Goal: Information Seeking & Learning: Learn about a topic

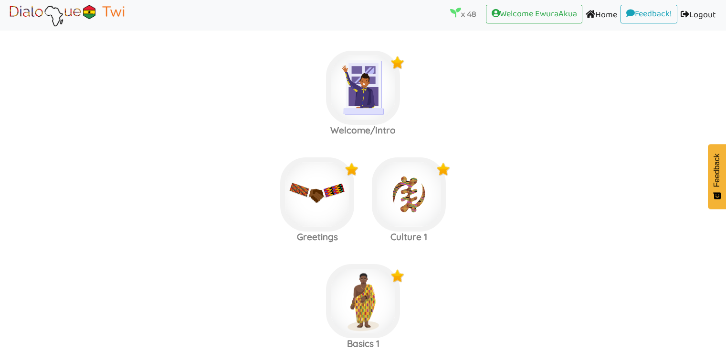
scroll to position [1081, 0]
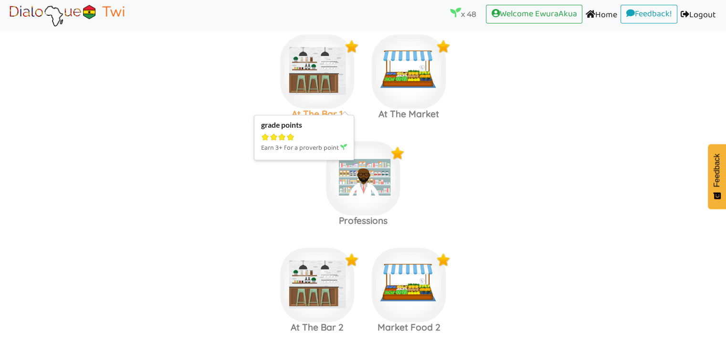
click at [320, 74] on img at bounding box center [317, 71] width 74 height 74
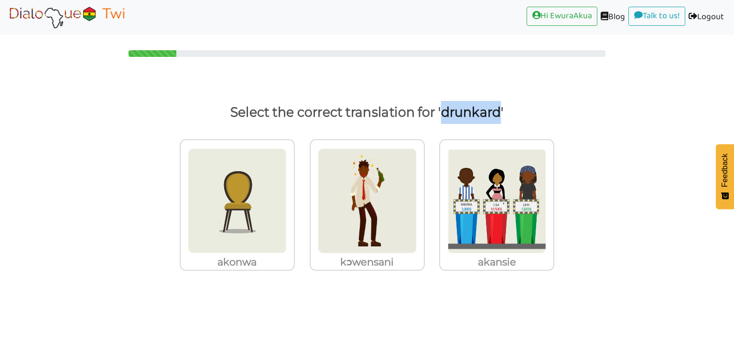
drag, startPoint x: 441, startPoint y: 117, endPoint x: 496, endPoint y: 113, distance: 54.6
click at [496, 113] on p "Select the correct translation for 'drunkard'" at bounding box center [366, 112] width 697 height 23
copy p "drunkard"
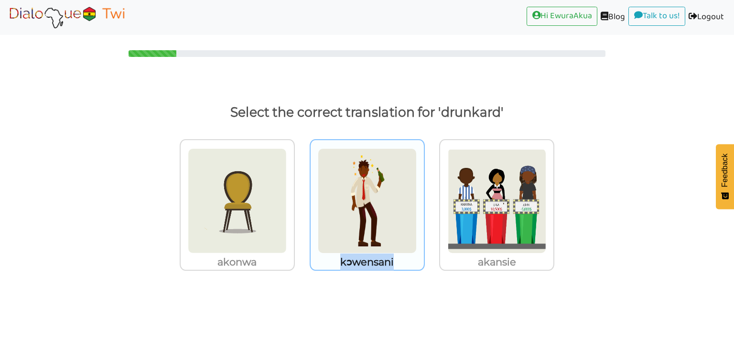
drag, startPoint x: 398, startPoint y: 264, endPoint x: 342, endPoint y: 263, distance: 55.9
click at [342, 263] on p "kɔwensani" at bounding box center [366, 261] width 113 height 17
copy p "kɔwensani"
click at [372, 198] on img at bounding box center [367, 200] width 99 height 105
click at [424, 198] on input "kɔwensani" at bounding box center [427, 194] width 7 height 7
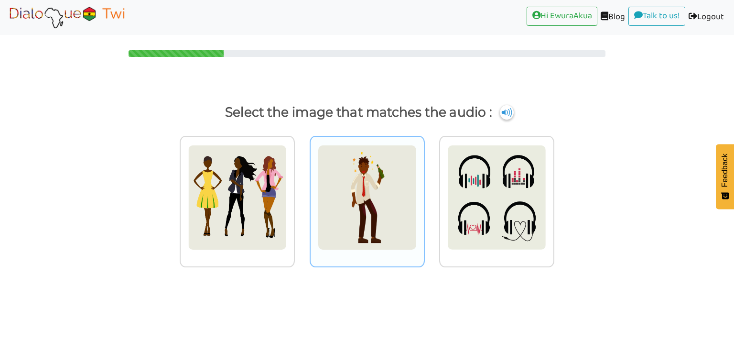
click at [373, 191] on img at bounding box center [367, 197] width 99 height 105
click at [424, 191] on input "radio" at bounding box center [427, 191] width 7 height 7
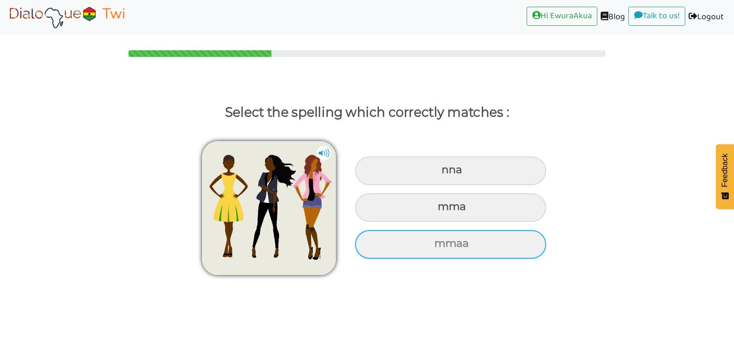
click at [413, 249] on div "mmaa" at bounding box center [450, 244] width 191 height 29
click at [432, 246] on input "mmaa" at bounding box center [435, 243] width 6 height 6
radio input "true"
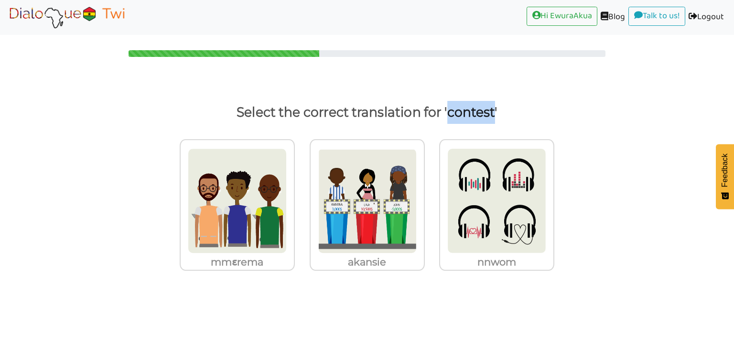
drag, startPoint x: 449, startPoint y: 118, endPoint x: 492, endPoint y: 115, distance: 43.5
click at [492, 115] on p "Select the correct translation for 'contest'" at bounding box center [366, 112] width 697 height 23
copy p "contest"
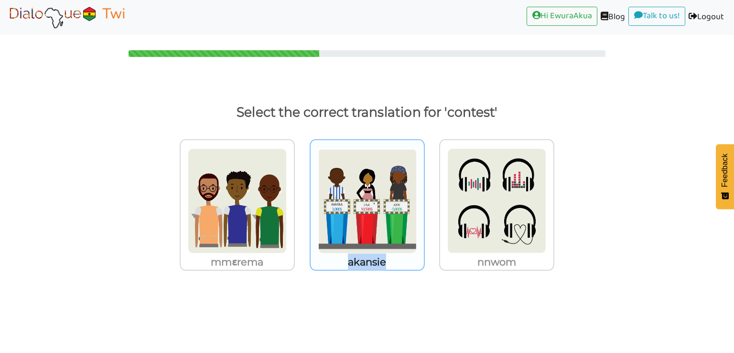
drag, startPoint x: 393, startPoint y: 261, endPoint x: 349, endPoint y: 261, distance: 44.4
click at [349, 261] on p "akansie" at bounding box center [366, 261] width 113 height 17
copy p "akansie"
click at [342, 222] on img at bounding box center [367, 200] width 99 height 105
click at [424, 198] on input "akansie" at bounding box center [427, 194] width 7 height 7
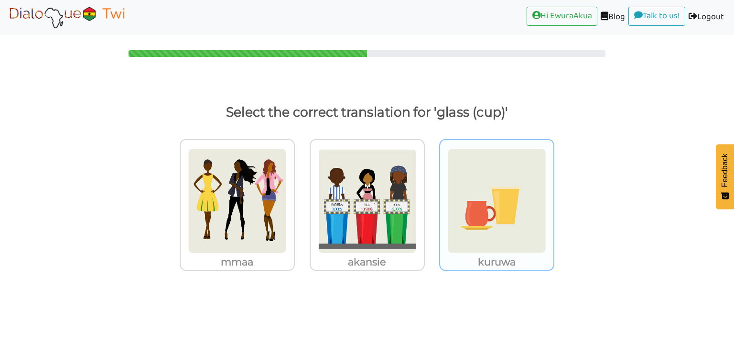
click at [459, 227] on img at bounding box center [496, 200] width 99 height 105
click at [553, 198] on input "kuruwa" at bounding box center [556, 194] width 7 height 7
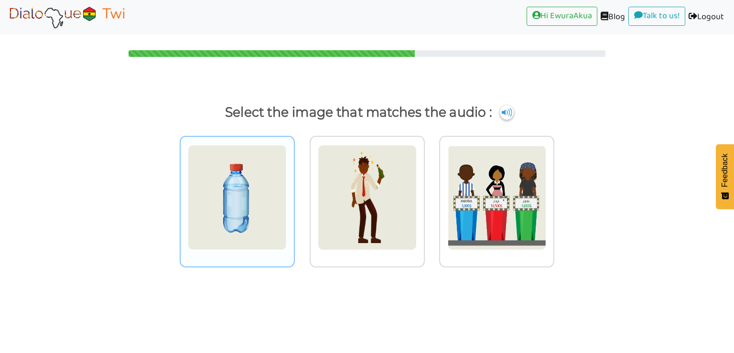
click at [247, 199] on img at bounding box center [237, 197] width 99 height 105
click at [294, 195] on input "radio" at bounding box center [297, 191] width 7 height 7
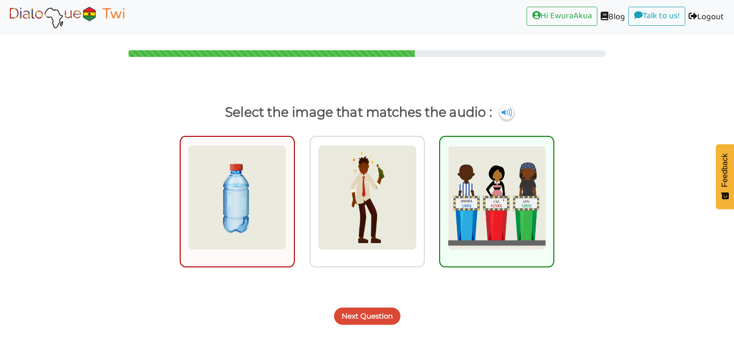
click at [363, 318] on button "Next Question" at bounding box center [367, 315] width 66 height 17
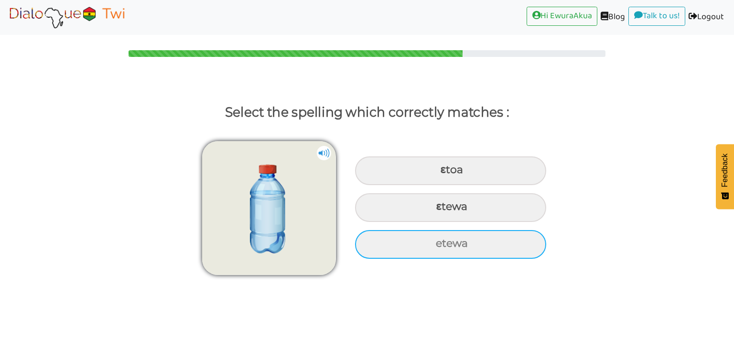
click at [380, 247] on div "etewa" at bounding box center [450, 244] width 191 height 29
click at [434, 246] on input "etewa" at bounding box center [437, 243] width 6 height 6
radio input "true"
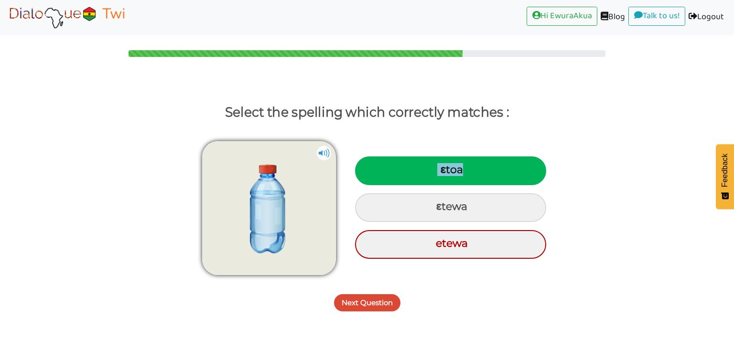
drag, startPoint x: 469, startPoint y: 170, endPoint x: 433, endPoint y: 167, distance: 35.9
click at [433, 167] on div "ɛtoa" at bounding box center [450, 170] width 191 height 29
copy div "ɛtoa"
click at [377, 301] on button "Next Question" at bounding box center [367, 302] width 66 height 17
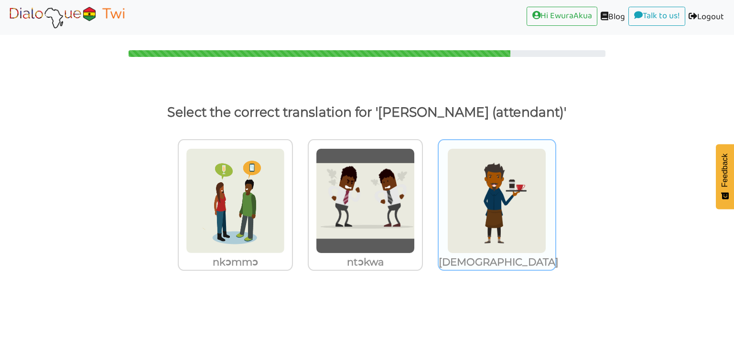
click at [466, 213] on img at bounding box center [496, 200] width 99 height 105
click at [553, 198] on input "[DEMOGRAPHIC_DATA]" at bounding box center [556, 194] width 7 height 7
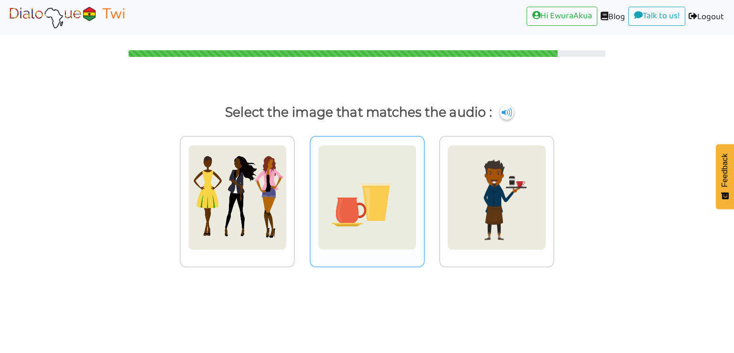
click at [406, 172] on img at bounding box center [367, 197] width 99 height 105
click at [424, 188] on input "radio" at bounding box center [427, 191] width 7 height 7
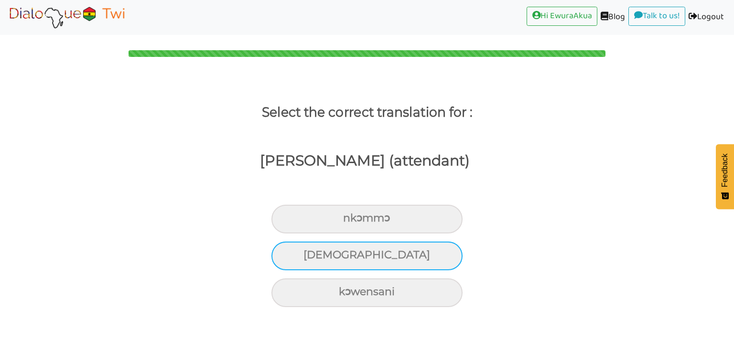
click at [374, 258] on div "[DEMOGRAPHIC_DATA]" at bounding box center [366, 255] width 191 height 29
click at [310, 258] on input "[DEMOGRAPHIC_DATA]" at bounding box center [307, 255] width 6 height 6
radio input "true"
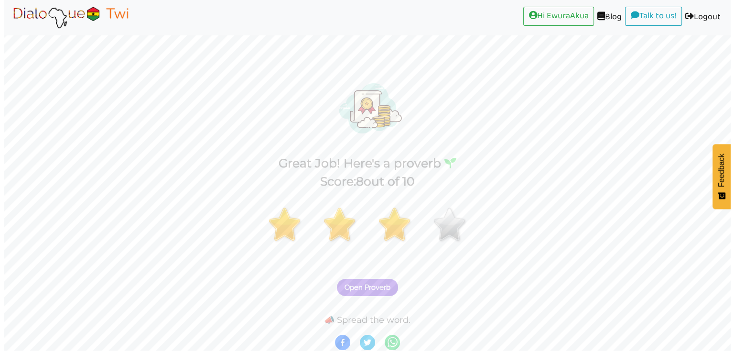
scroll to position [2, 0]
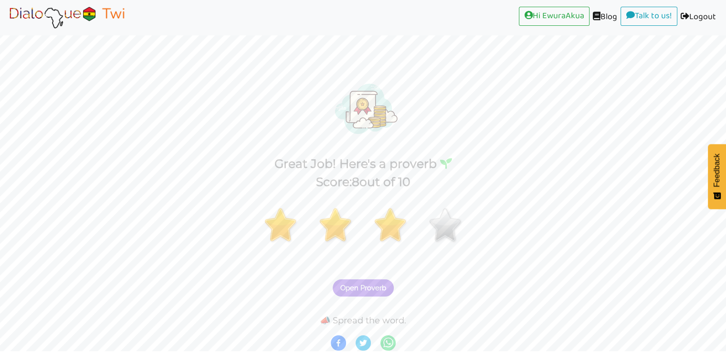
click at [374, 287] on span "Open Proverb" at bounding box center [364, 287] width 46 height 9
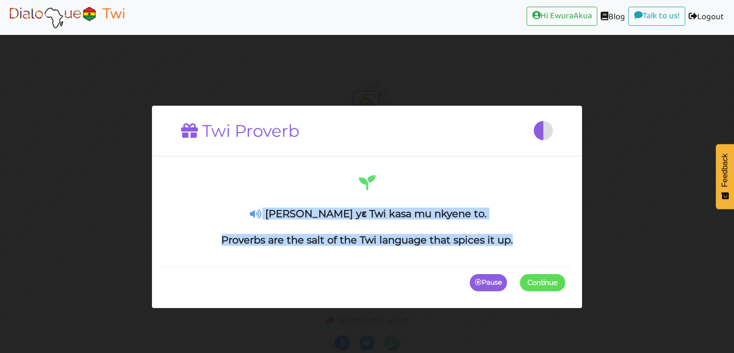
drag, startPoint x: 521, startPoint y: 245, endPoint x: 280, endPoint y: 195, distance: 245.2
click at [280, 195] on div "[PERSON_NAME] yɛ Twi kasa mu nkyene to. Proverbs are the salt of the Twi langua…" at bounding box center [367, 209] width 396 height 73
copy div "[PERSON_NAME] yɛ Twi kasa mu nkyene to. Proverbs are the salt of the Twi langua…"
click at [53, 14] on img at bounding box center [67, 17] width 120 height 24
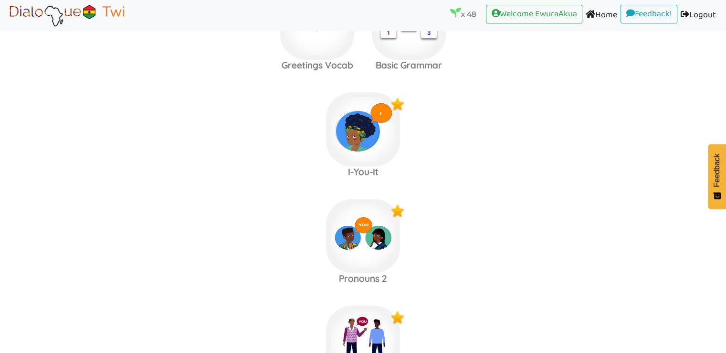
scroll to position [747, 0]
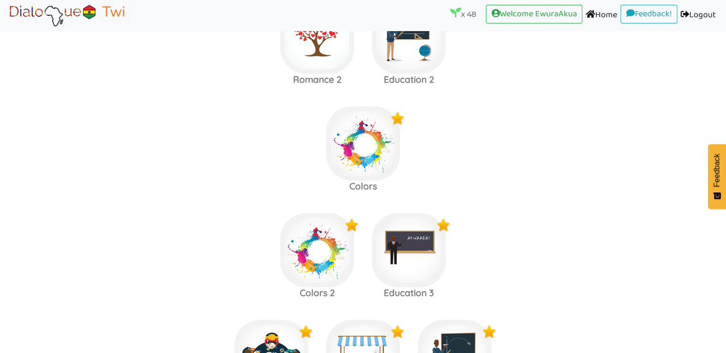
scroll to position [1738, 0]
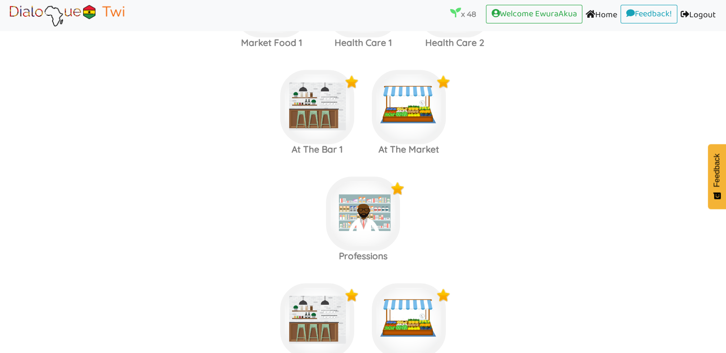
scroll to position [1049, 0]
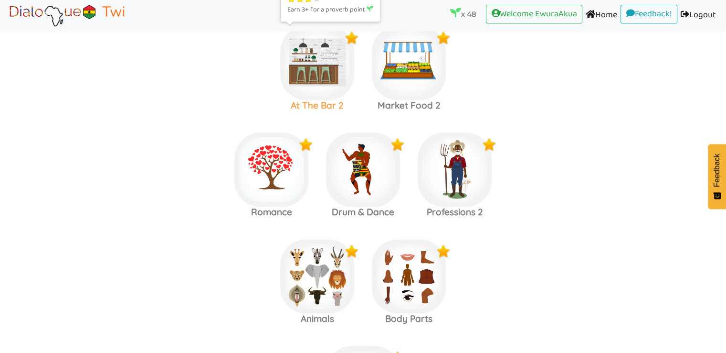
scroll to position [1304, 0]
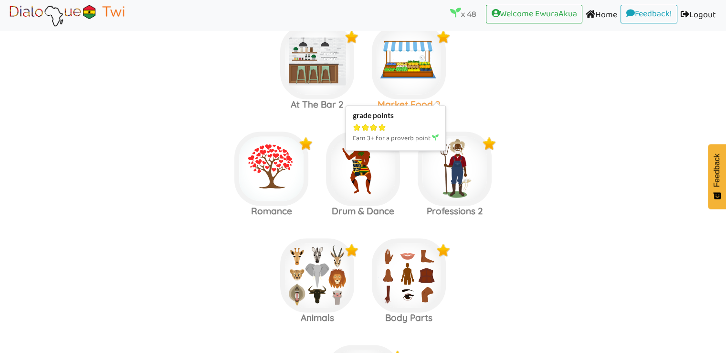
click at [415, 63] on img at bounding box center [409, 62] width 74 height 74
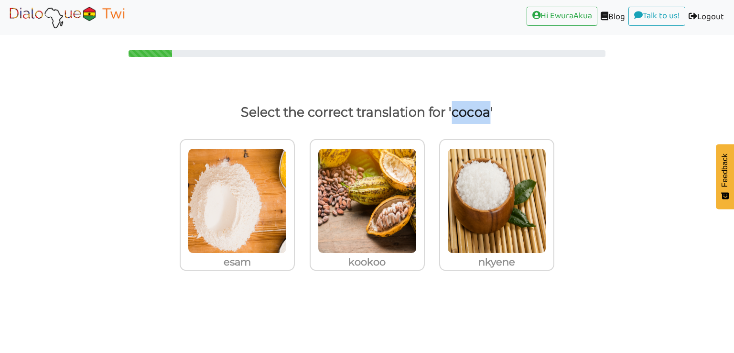
drag, startPoint x: 454, startPoint y: 113, endPoint x: 487, endPoint y: 118, distance: 33.2
click at [487, 118] on p "Select the correct translation for 'cocoa'" at bounding box center [366, 112] width 697 height 23
copy p "cocoa"
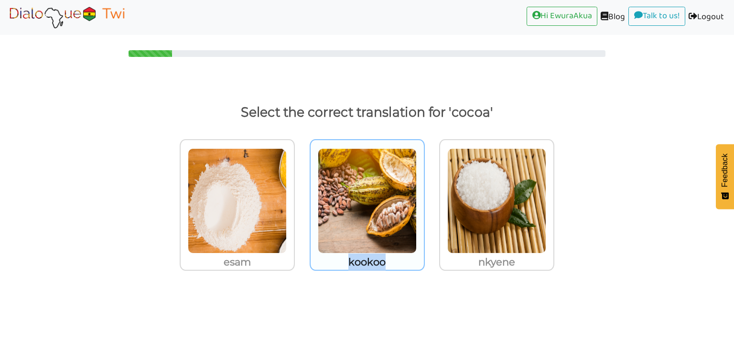
drag, startPoint x: 395, startPoint y: 262, endPoint x: 349, endPoint y: 265, distance: 45.9
click at [349, 265] on p "kookoo" at bounding box center [366, 261] width 113 height 17
copy p "kookoo"
click at [395, 227] on img at bounding box center [367, 200] width 99 height 105
click at [424, 198] on input "kookoo" at bounding box center [427, 194] width 7 height 7
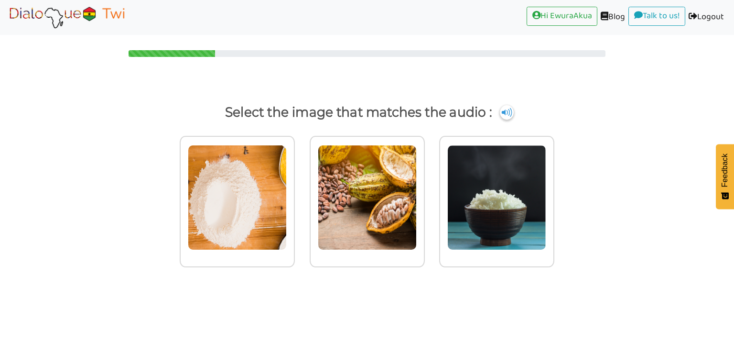
click at [395, 227] on img at bounding box center [367, 197] width 99 height 105
click at [424, 195] on input "radio" at bounding box center [427, 191] width 7 height 7
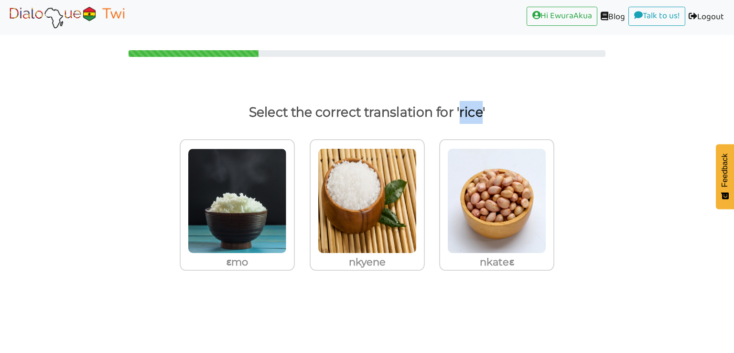
drag, startPoint x: 459, startPoint y: 112, endPoint x: 480, endPoint y: 113, distance: 20.1
click at [480, 113] on p "Select the correct translation for 'rice'" at bounding box center [366, 112] width 697 height 23
copy p "rice"
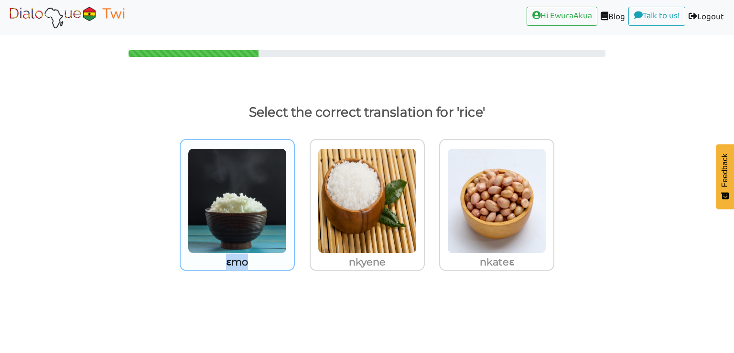
drag, startPoint x: 258, startPoint y: 264, endPoint x: 224, endPoint y: 255, distance: 35.7
click at [224, 255] on p "ɛmo" at bounding box center [237, 261] width 113 height 17
copy p "ɛmo"
click at [241, 236] on img at bounding box center [237, 200] width 99 height 105
click at [294, 198] on input "ɛmo" at bounding box center [297, 194] width 7 height 7
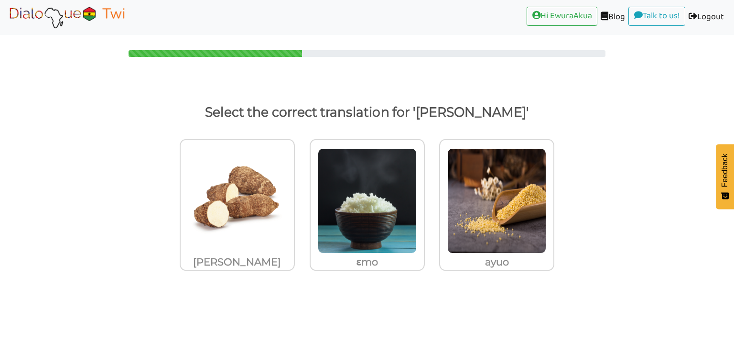
click at [100, 16] on img at bounding box center [67, 17] width 120 height 24
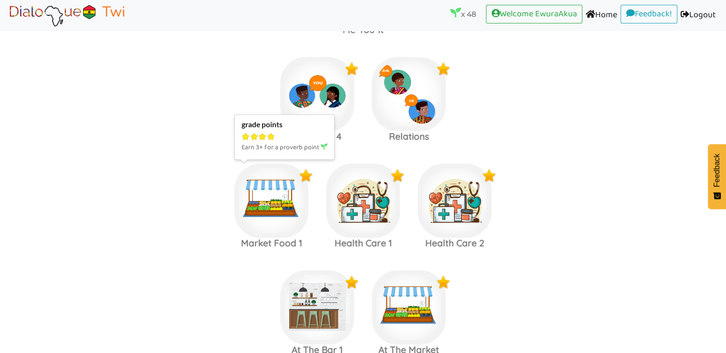
scroll to position [997, 0]
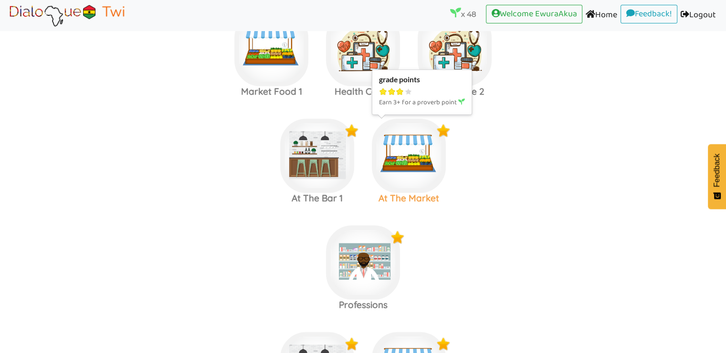
click at [420, 155] on img at bounding box center [409, 155] width 74 height 74
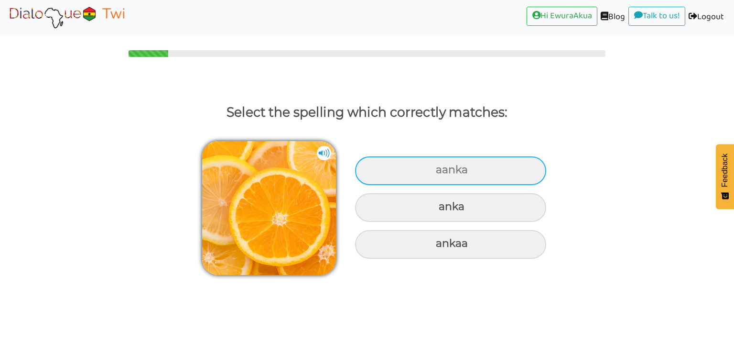
click at [386, 164] on div "aanka" at bounding box center [450, 170] width 191 height 29
click at [434, 167] on input "aanka" at bounding box center [437, 170] width 6 height 6
radio input "true"
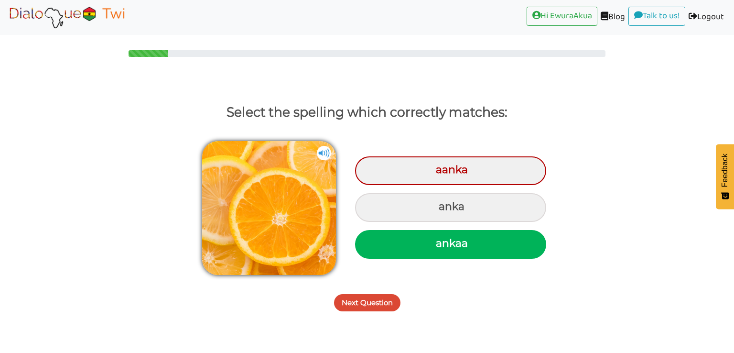
click at [351, 295] on button "Next Question" at bounding box center [367, 302] width 66 height 17
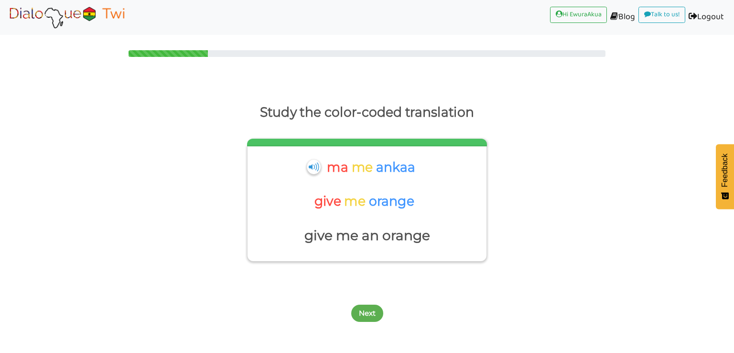
click at [75, 10] on img at bounding box center [67, 17] width 120 height 24
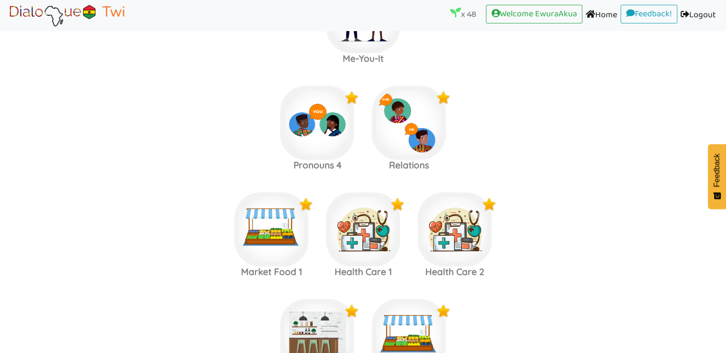
scroll to position [1035, 0]
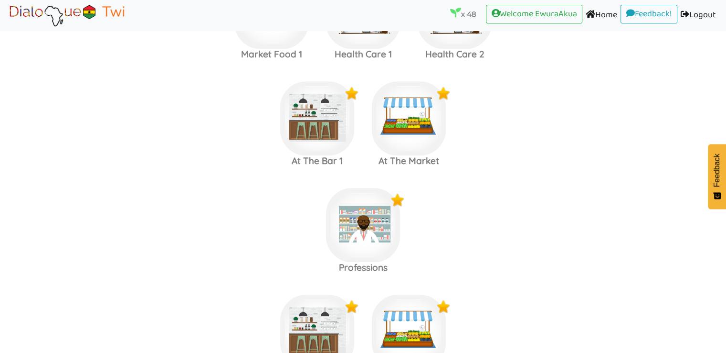
scroll to position [955, 0]
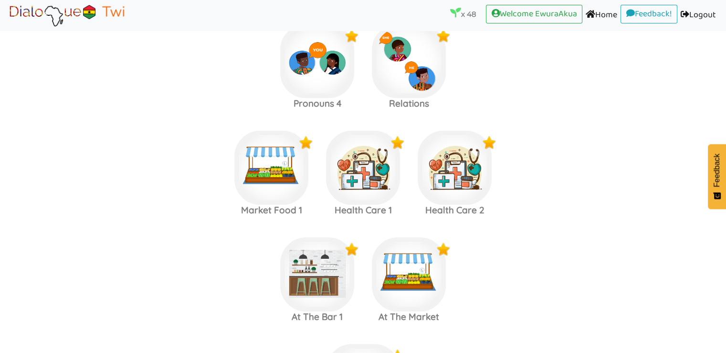
scroll to position [962, 0]
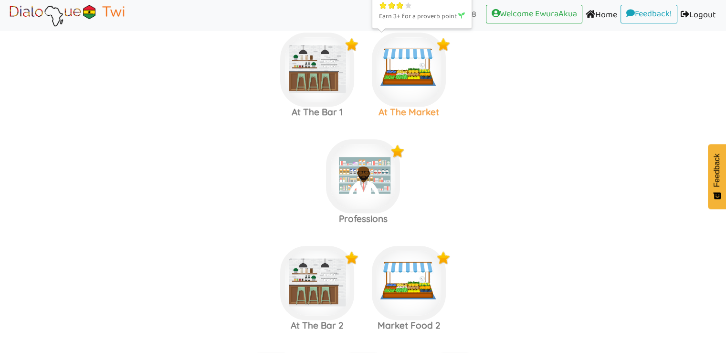
scroll to position [1084, 0]
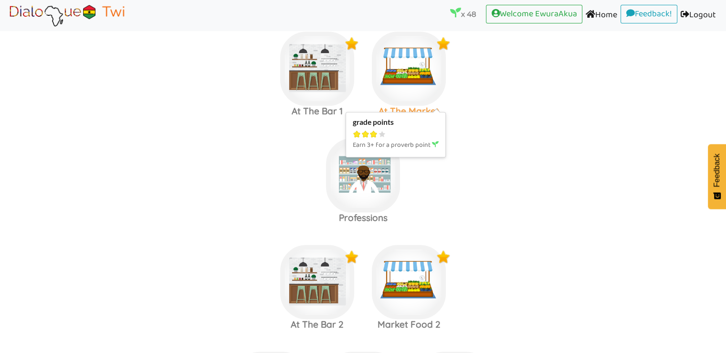
click at [378, 62] on img at bounding box center [409, 69] width 74 height 74
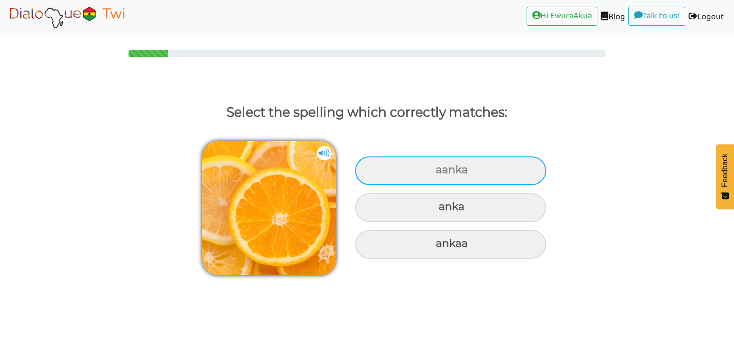
click at [403, 161] on div "aanka" at bounding box center [450, 170] width 191 height 29
click at [434, 167] on input "aanka" at bounding box center [437, 170] width 6 height 6
radio input "true"
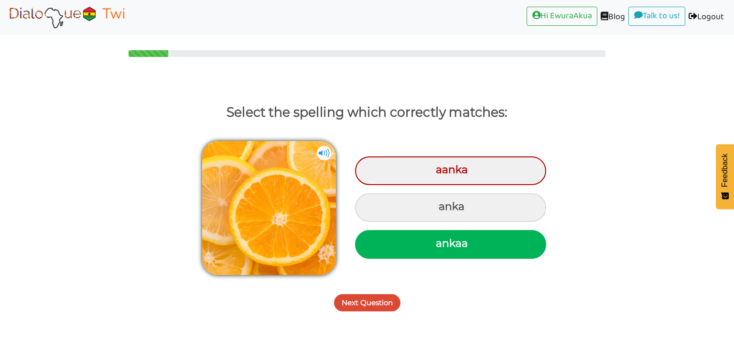
click at [363, 298] on button "Next Question" at bounding box center [367, 302] width 66 height 17
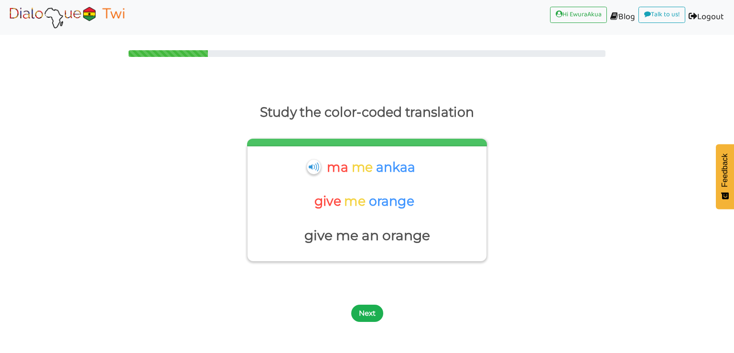
click at [365, 310] on button "Next" at bounding box center [367, 312] width 32 height 17
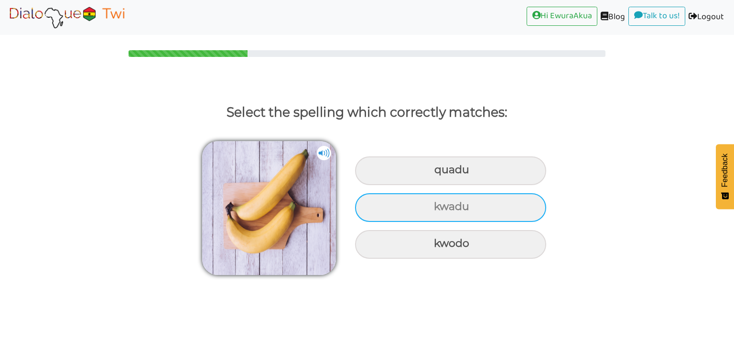
click at [437, 209] on div "kwadu" at bounding box center [450, 207] width 191 height 29
click at [437, 209] on input "kwadu" at bounding box center [435, 206] width 6 height 6
radio input "true"
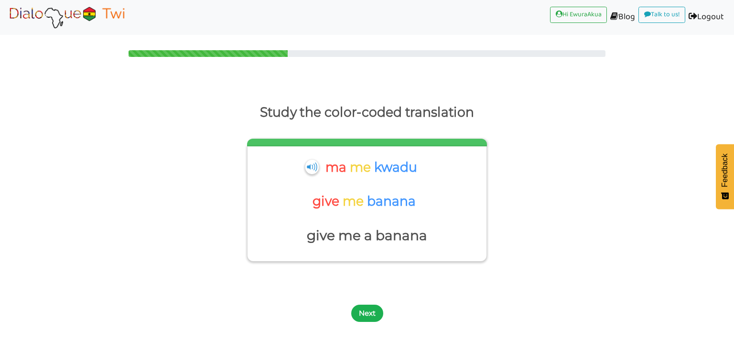
click at [367, 320] on button "Next" at bounding box center [367, 312] width 32 height 17
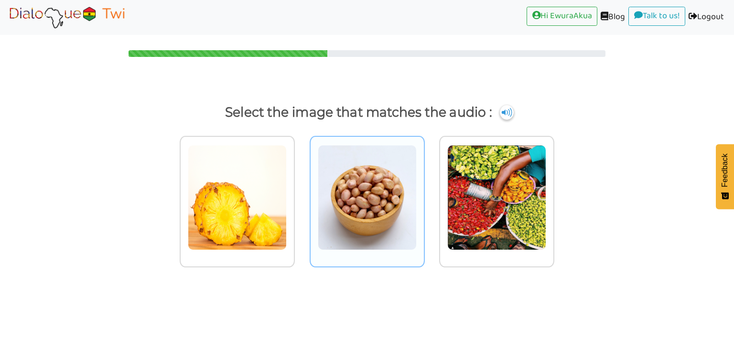
click at [357, 226] on img at bounding box center [367, 197] width 99 height 105
click at [424, 195] on input "radio" at bounding box center [427, 191] width 7 height 7
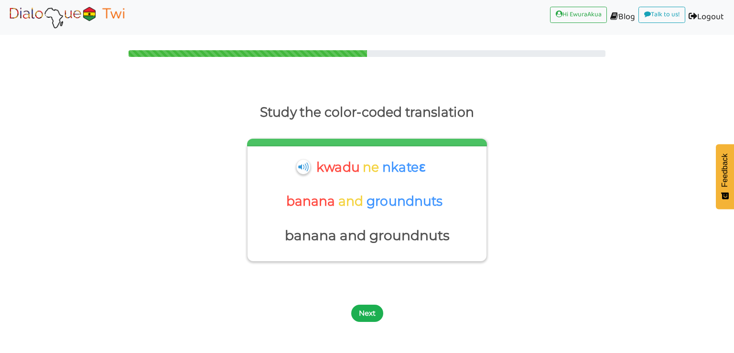
click at [365, 310] on button "Next" at bounding box center [367, 312] width 32 height 17
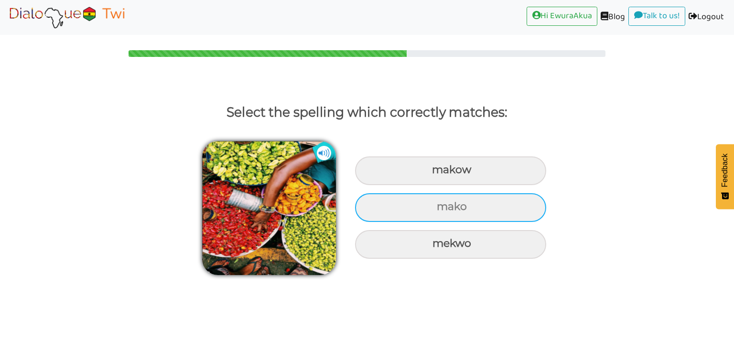
click at [408, 209] on div "mako" at bounding box center [450, 207] width 191 height 29
click at [435, 209] on input "mako" at bounding box center [438, 206] width 6 height 6
radio input "true"
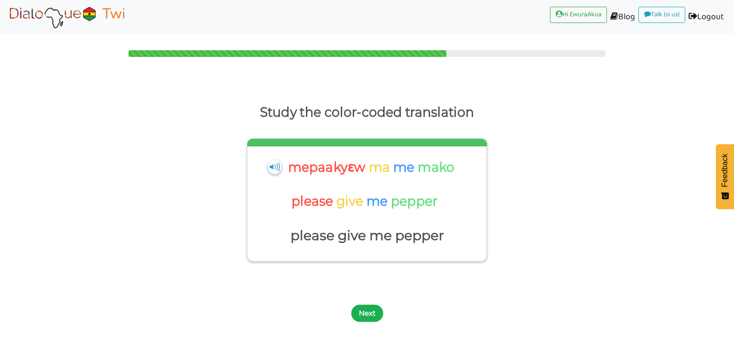
click at [370, 314] on button "Next" at bounding box center [367, 312] width 32 height 17
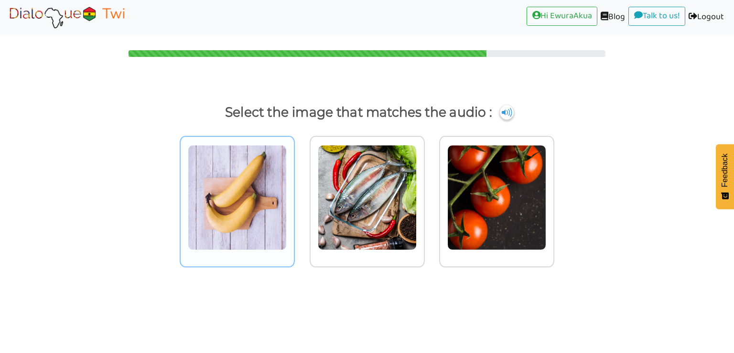
click at [277, 204] on img at bounding box center [237, 197] width 99 height 105
click at [294, 195] on input "radio" at bounding box center [297, 191] width 7 height 7
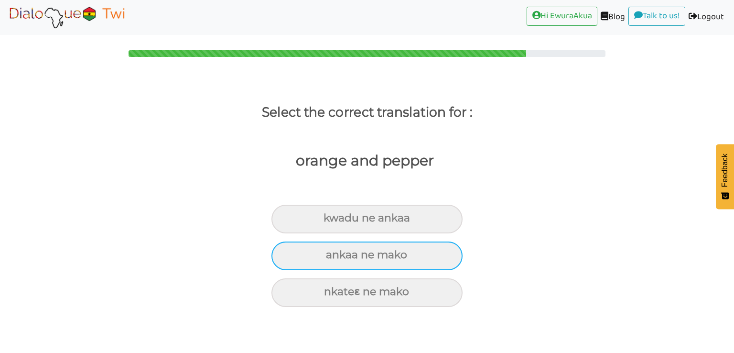
click at [368, 249] on div "ankaa ne mako" at bounding box center [366, 255] width 191 height 29
click at [333, 252] on input "ankaa ne mako" at bounding box center [330, 255] width 6 height 6
radio input "true"
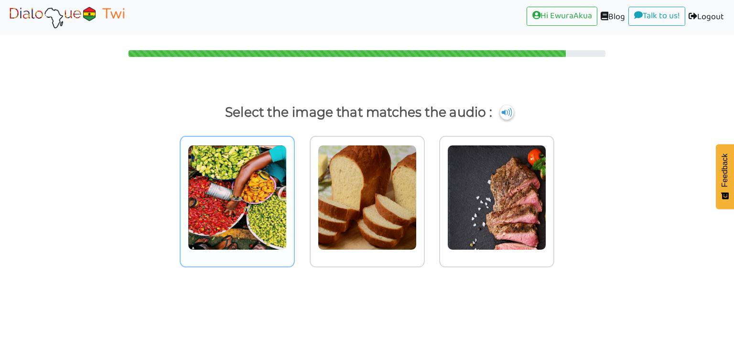
click at [246, 223] on img at bounding box center [237, 197] width 99 height 105
click at [294, 195] on input "radio" at bounding box center [297, 191] width 7 height 7
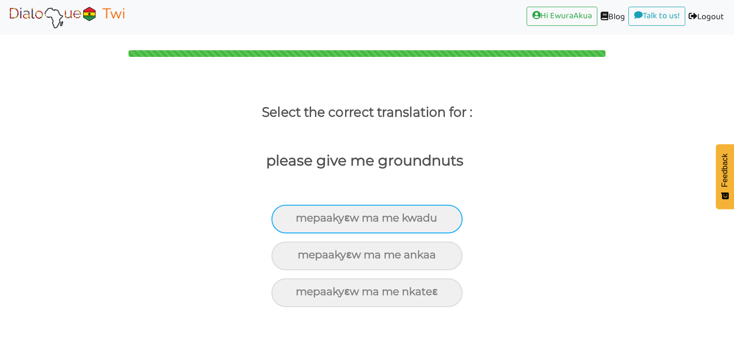
click at [338, 227] on div "mepaakyɛw ma me kwadu" at bounding box center [366, 218] width 191 height 29
click at [303, 221] on input "mepaakyɛw ma me kwadu" at bounding box center [300, 218] width 6 height 6
radio input "true"
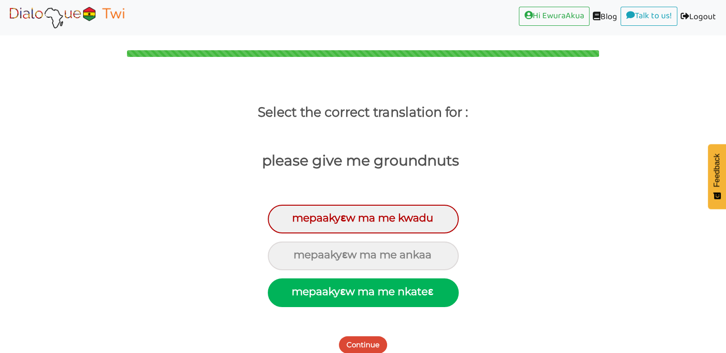
click at [366, 346] on button "Continue" at bounding box center [363, 344] width 48 height 17
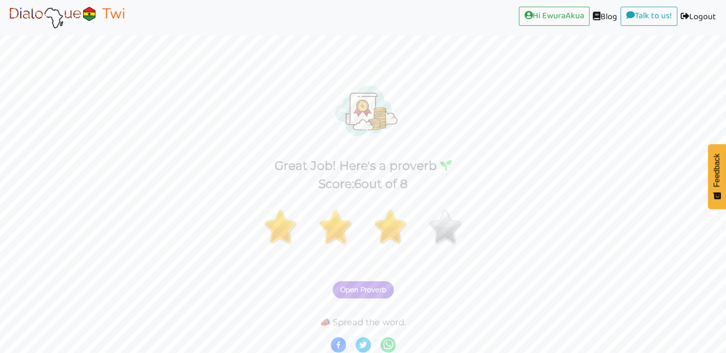
click at [95, 11] on img at bounding box center [67, 17] width 120 height 24
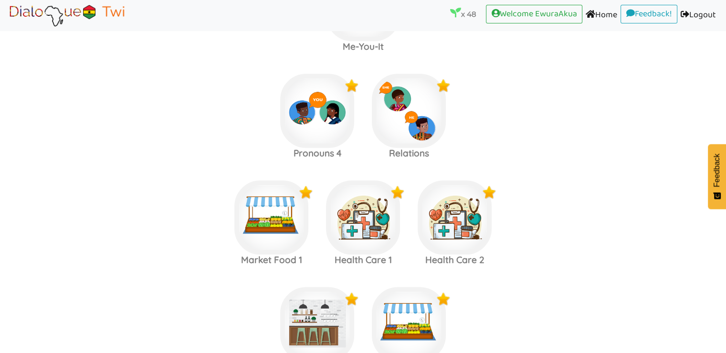
scroll to position [830, 0]
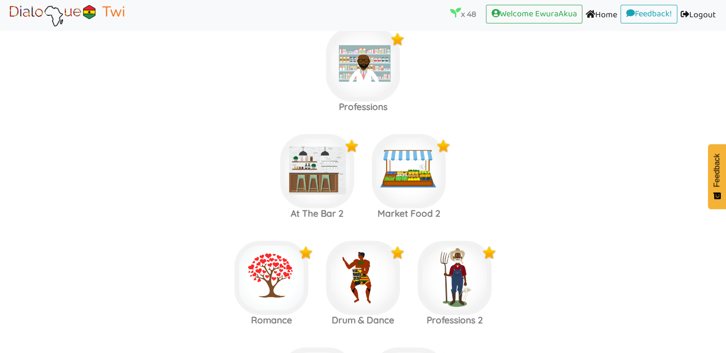
scroll to position [1201, 0]
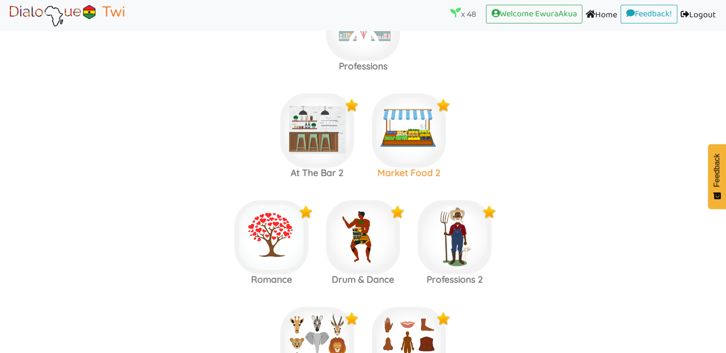
scroll to position [1232, 0]
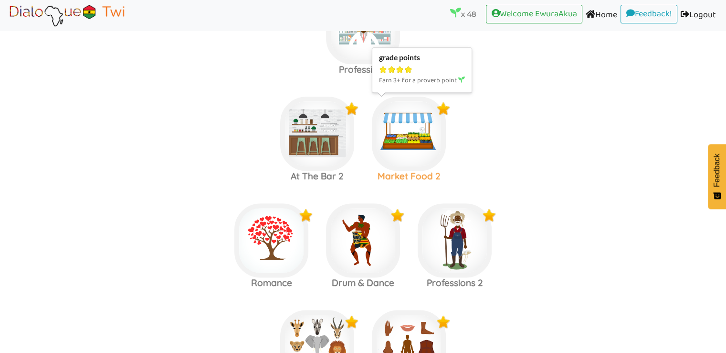
click at [418, 112] on img at bounding box center [409, 133] width 74 height 74
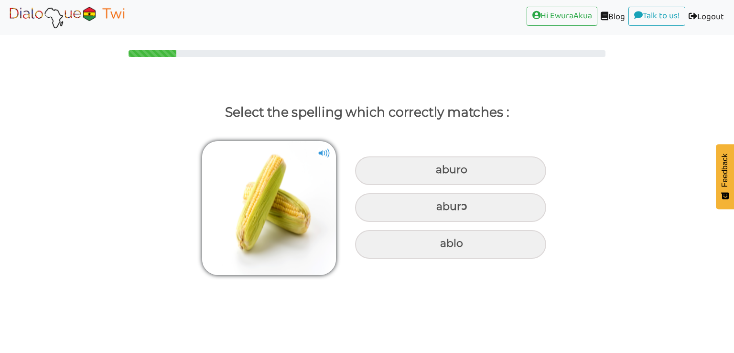
click at [101, 17] on img at bounding box center [67, 17] width 120 height 24
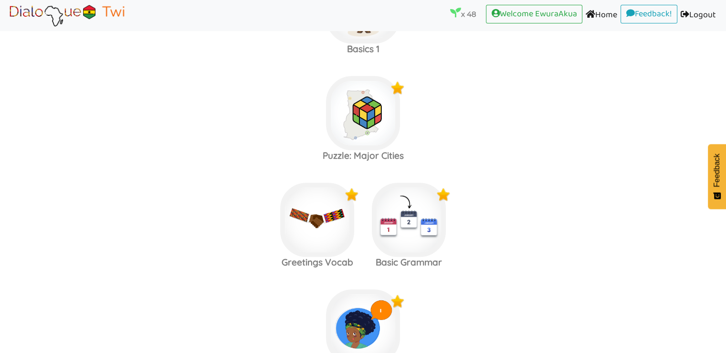
scroll to position [340, 0]
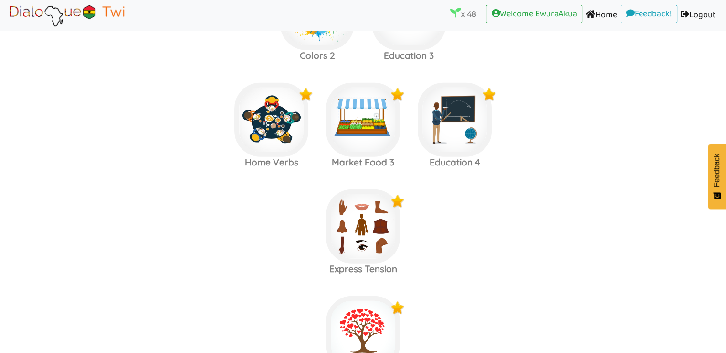
scroll to position [2147, 0]
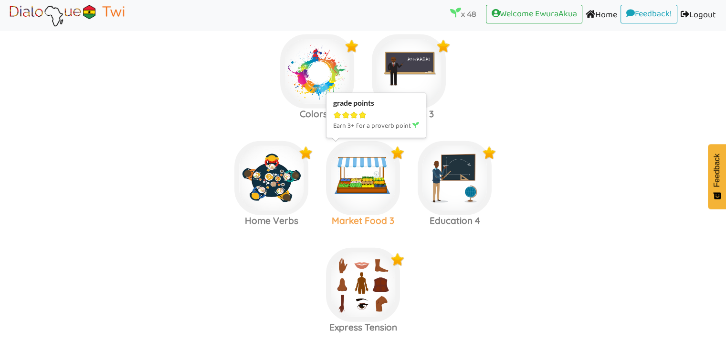
click at [350, 186] on img at bounding box center [363, 178] width 74 height 74
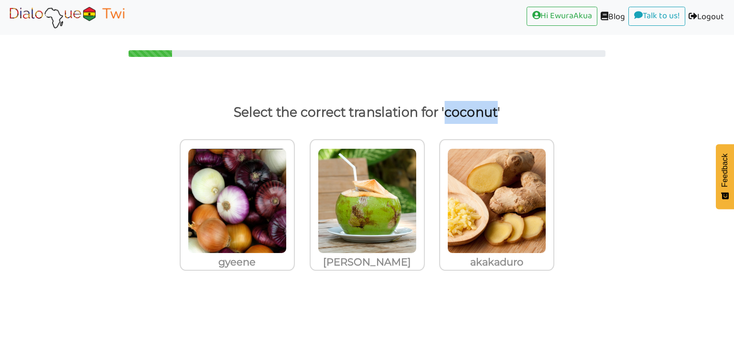
drag, startPoint x: 443, startPoint y: 114, endPoint x: 496, endPoint y: 113, distance: 52.5
click at [496, 113] on p "Select the correct translation for 'coconut'" at bounding box center [366, 112] width 697 height 23
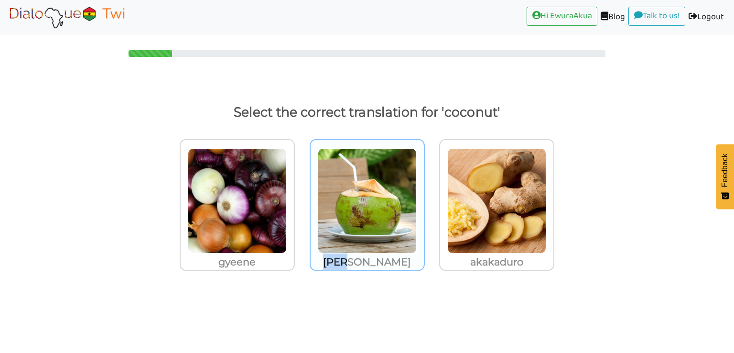
drag, startPoint x: 382, startPoint y: 259, endPoint x: 354, endPoint y: 259, distance: 27.7
click at [354, 259] on p "[PERSON_NAME]" at bounding box center [366, 261] width 113 height 17
click at [382, 220] on img at bounding box center [367, 200] width 99 height 105
click at [424, 198] on input "[PERSON_NAME]" at bounding box center [427, 194] width 7 height 7
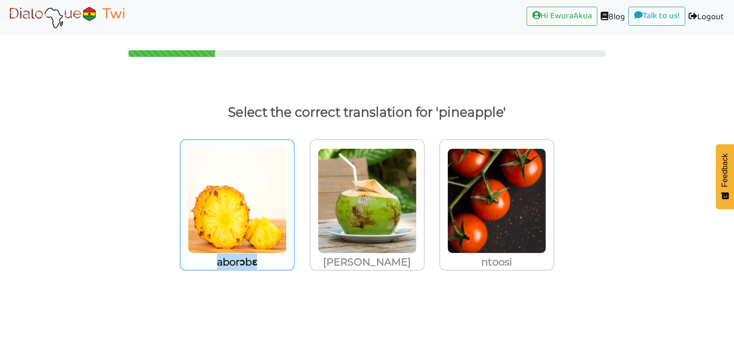
drag, startPoint x: 262, startPoint y: 264, endPoint x: 217, endPoint y: 261, distance: 44.5
click at [217, 261] on p "aborɔbɛ" at bounding box center [237, 261] width 113 height 17
click at [258, 226] on img at bounding box center [237, 200] width 99 height 105
click at [294, 198] on input "aborɔbɛ" at bounding box center [297, 194] width 7 height 7
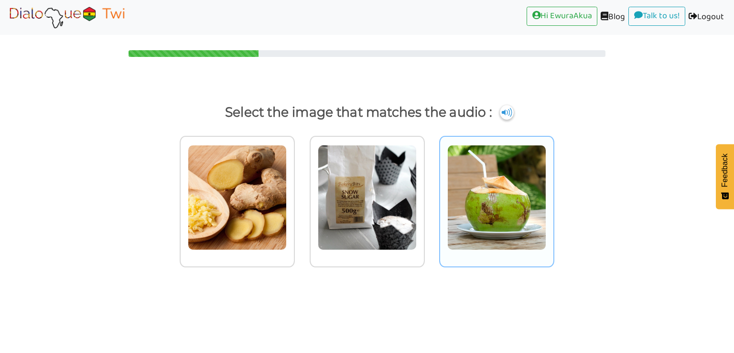
click at [518, 187] on img at bounding box center [496, 197] width 99 height 105
click at [553, 188] on input "radio" at bounding box center [556, 191] width 7 height 7
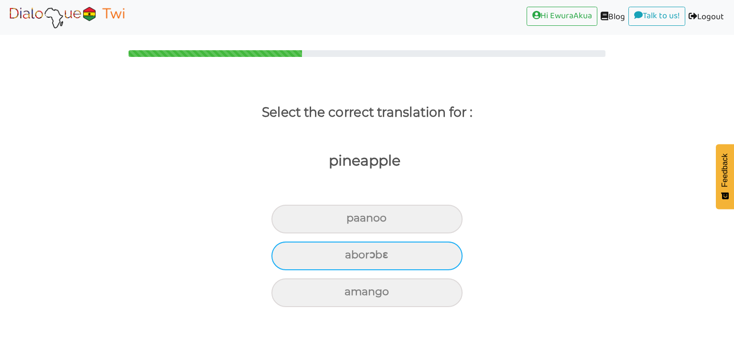
click at [386, 251] on div "aborɔbɛ" at bounding box center [366, 255] width 191 height 29
click at [352, 252] on input "aborɔbɛ" at bounding box center [349, 255] width 6 height 6
radio input "true"
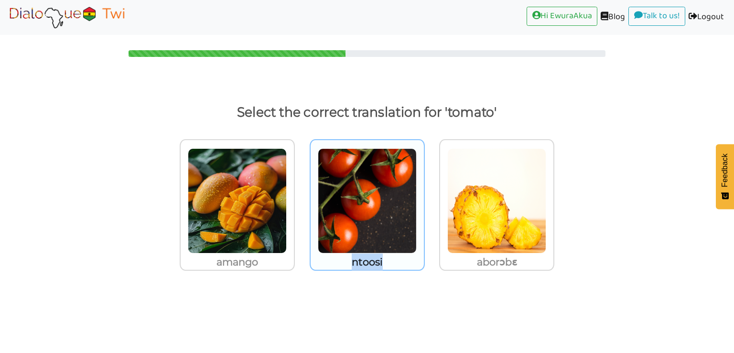
drag, startPoint x: 393, startPoint y: 264, endPoint x: 352, endPoint y: 260, distance: 41.7
click at [352, 260] on p "ntoosi" at bounding box center [366, 261] width 113 height 17
click at [369, 203] on img at bounding box center [367, 200] width 99 height 105
click at [424, 198] on input "ntoosi" at bounding box center [427, 194] width 7 height 7
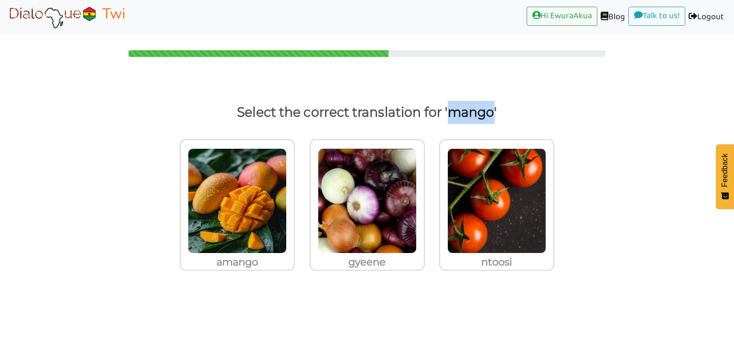
drag, startPoint x: 449, startPoint y: 117, endPoint x: 491, endPoint y: 116, distance: 42.5
click at [491, 116] on p "Select the correct translation for 'mango'" at bounding box center [366, 112] width 697 height 23
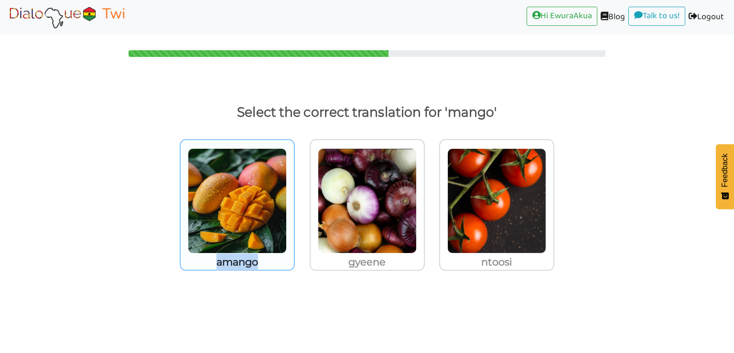
drag, startPoint x: 265, startPoint y: 261, endPoint x: 216, endPoint y: 260, distance: 48.7
click at [216, 260] on p "amango" at bounding box center [237, 261] width 113 height 17
click at [237, 256] on p "amango" at bounding box center [237, 261] width 113 height 17
click at [294, 198] on input "amango" at bounding box center [297, 194] width 7 height 7
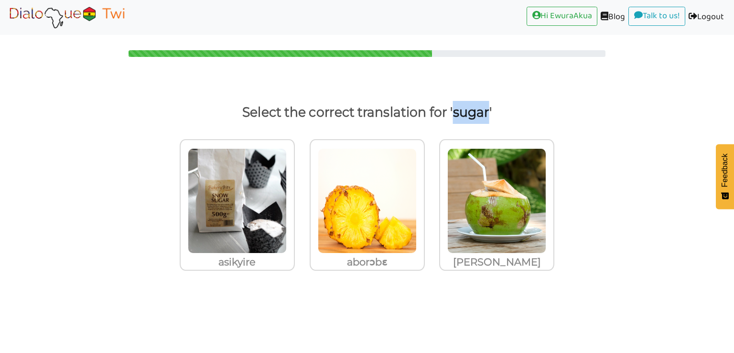
drag, startPoint x: 452, startPoint y: 113, endPoint x: 487, endPoint y: 115, distance: 35.4
click at [487, 115] on p "Select the correct translation for 'sugar'" at bounding box center [366, 112] width 697 height 23
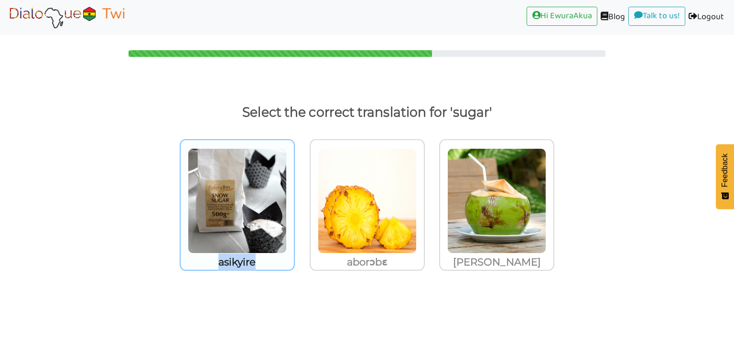
drag, startPoint x: 260, startPoint y: 263, endPoint x: 217, endPoint y: 260, distance: 43.1
click at [217, 260] on p "asikyire" at bounding box center [237, 261] width 113 height 17
click at [276, 245] on img at bounding box center [237, 200] width 99 height 105
click at [294, 198] on input "asikyire" at bounding box center [297, 194] width 7 height 7
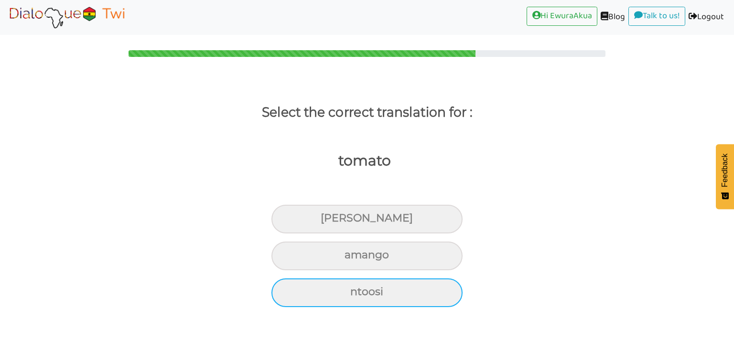
click at [339, 290] on div "ntoosi" at bounding box center [366, 292] width 191 height 29
click at [351, 290] on input "ntoosi" at bounding box center [354, 291] width 6 height 6
radio input "true"
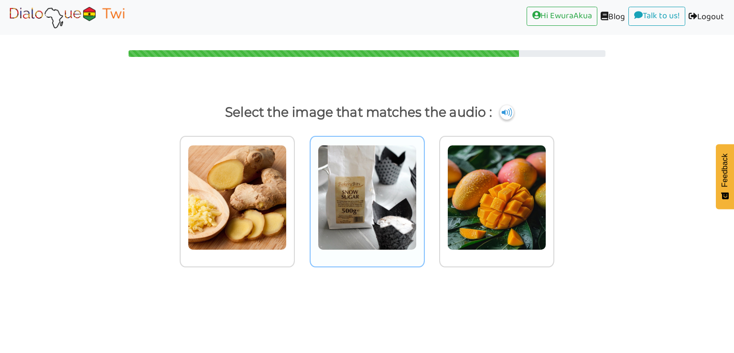
click at [359, 228] on img at bounding box center [367, 197] width 99 height 105
click at [424, 195] on input "radio" at bounding box center [427, 191] width 7 height 7
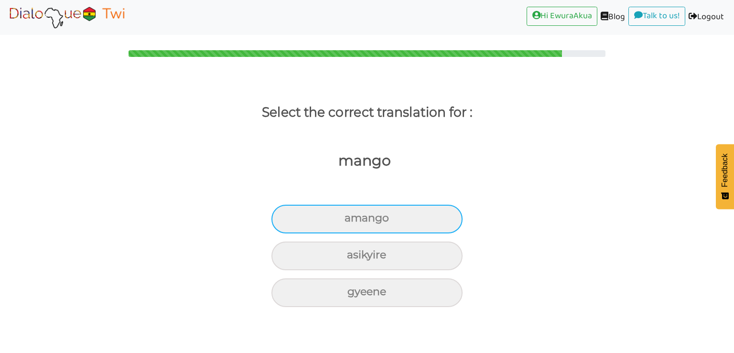
click at [366, 222] on div "amango" at bounding box center [366, 218] width 191 height 29
click at [352, 221] on input "amango" at bounding box center [348, 218] width 6 height 6
radio input "true"
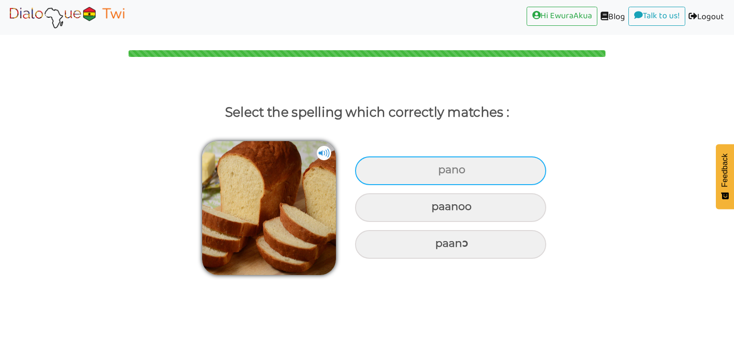
click at [409, 176] on div "pano" at bounding box center [450, 170] width 191 height 29
click at [436, 173] on input "pano" at bounding box center [439, 170] width 6 height 6
radio input "true"
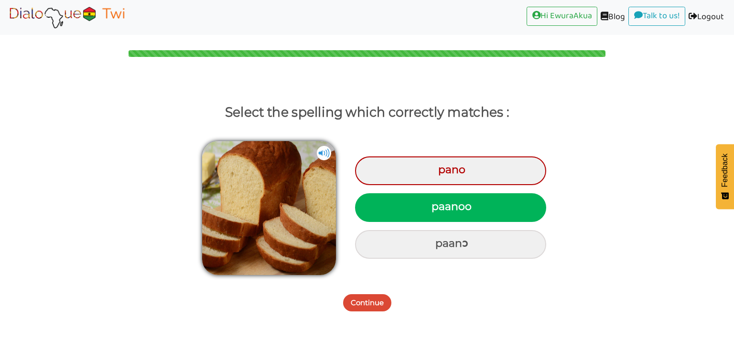
click at [368, 296] on button "Continue" at bounding box center [367, 302] width 48 height 17
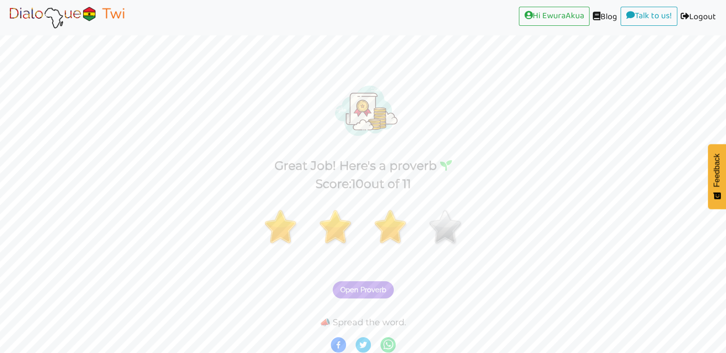
click at [366, 286] on span "Open Proverb" at bounding box center [364, 289] width 46 height 9
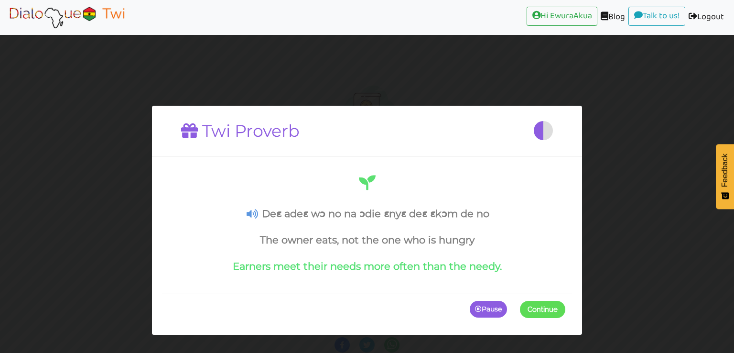
click at [85, 5] on img at bounding box center [67, 17] width 120 height 24
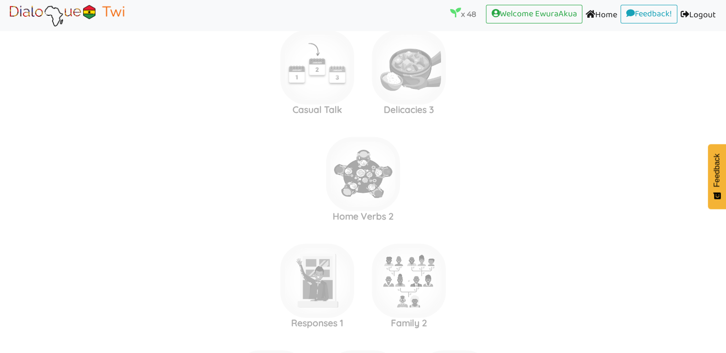
scroll to position [5021, 0]
